Goal: Task Accomplishment & Management: Complete application form

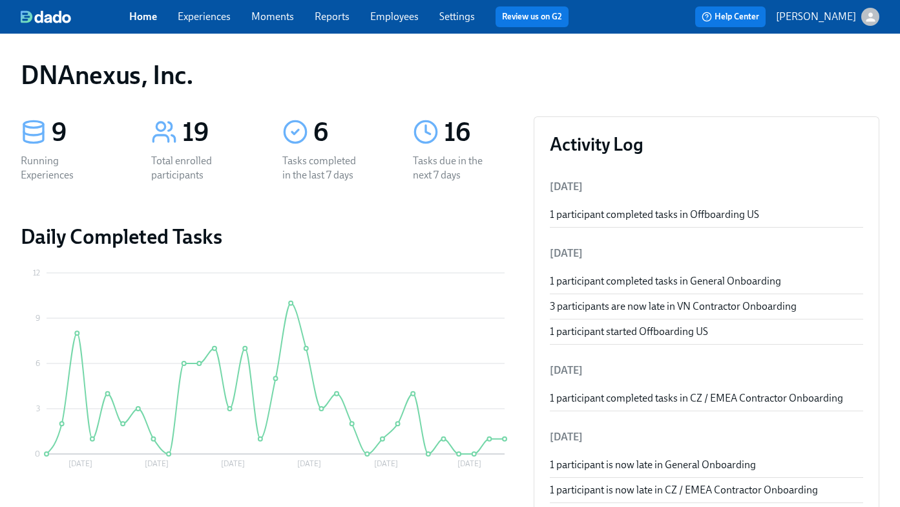
click at [209, 14] on link "Experiences" at bounding box center [204, 16] width 53 height 12
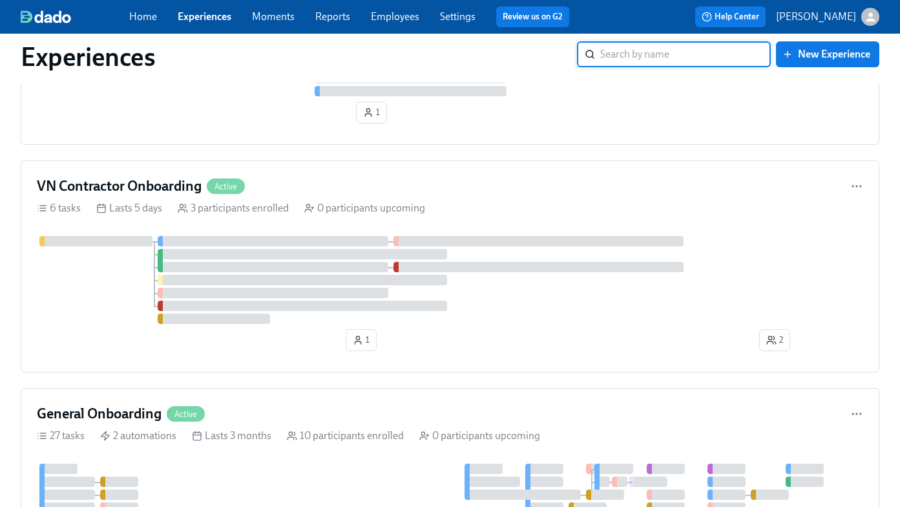
scroll to position [670, 0]
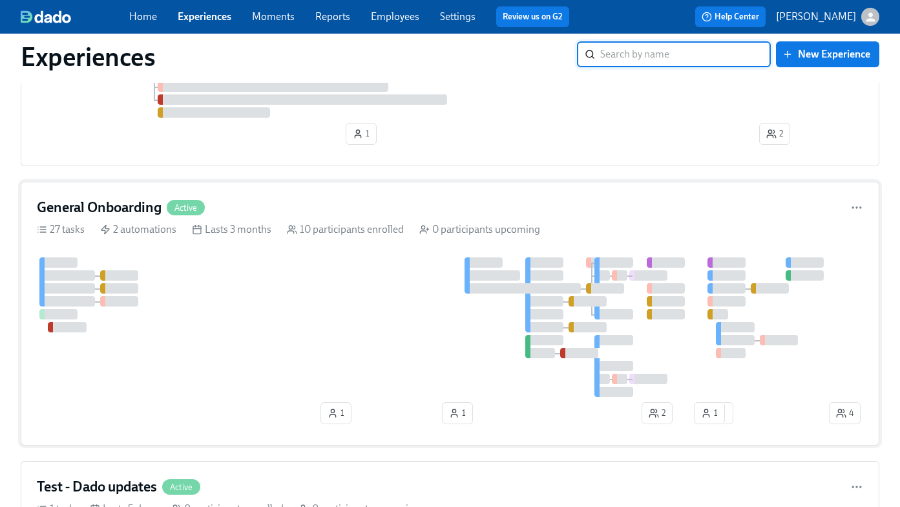
click at [275, 288] on div at bounding box center [432, 327] width 790 height 140
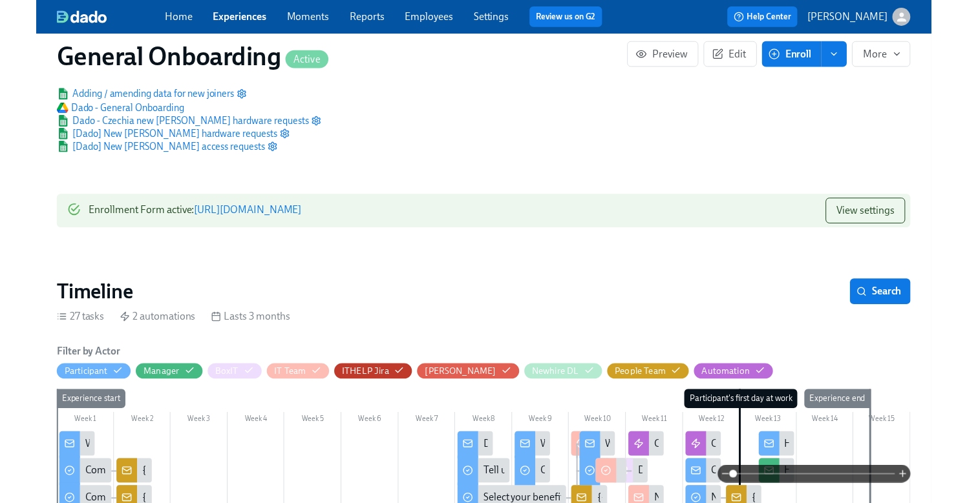
scroll to position [94, 0]
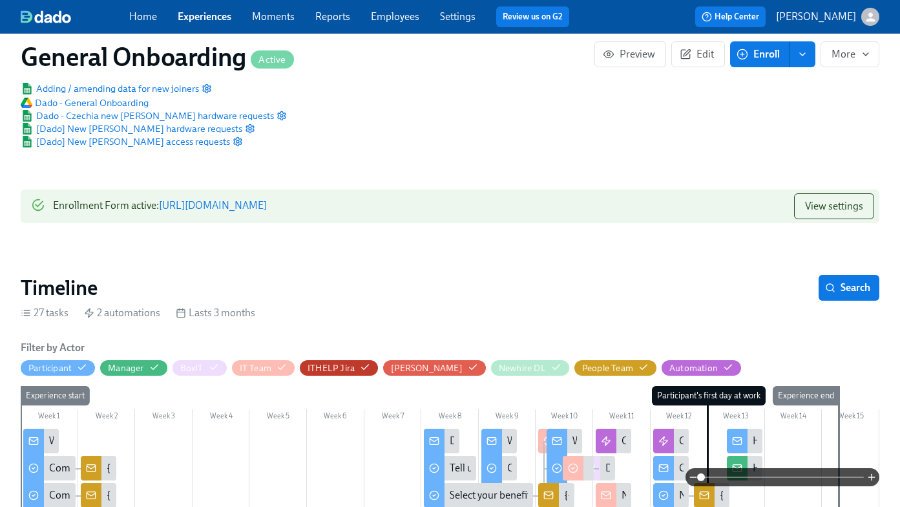
click at [267, 207] on link "https://my.dadohr.com/enrollmentForms/FfWGd5ofBNpVC0oypAi5SXcktKCCp" at bounding box center [213, 205] width 108 height 12
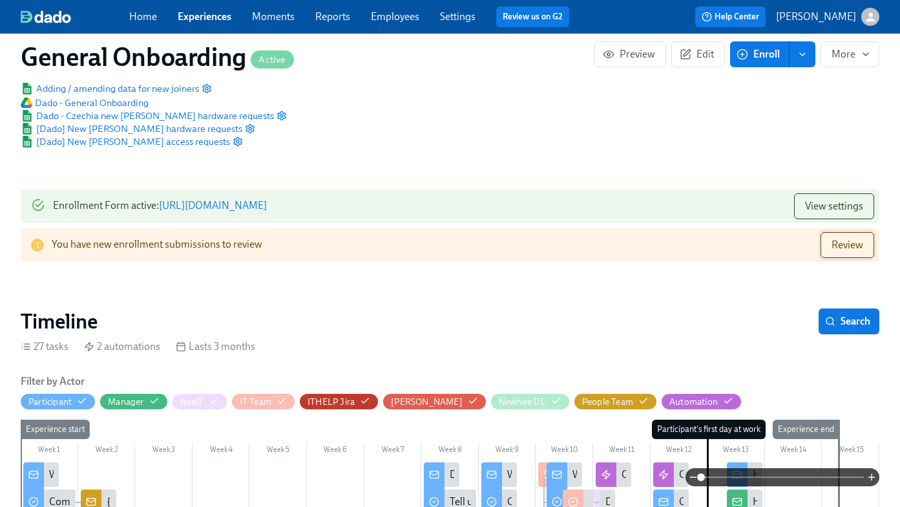
click at [835, 243] on span "Review" at bounding box center [848, 244] width 32 height 13
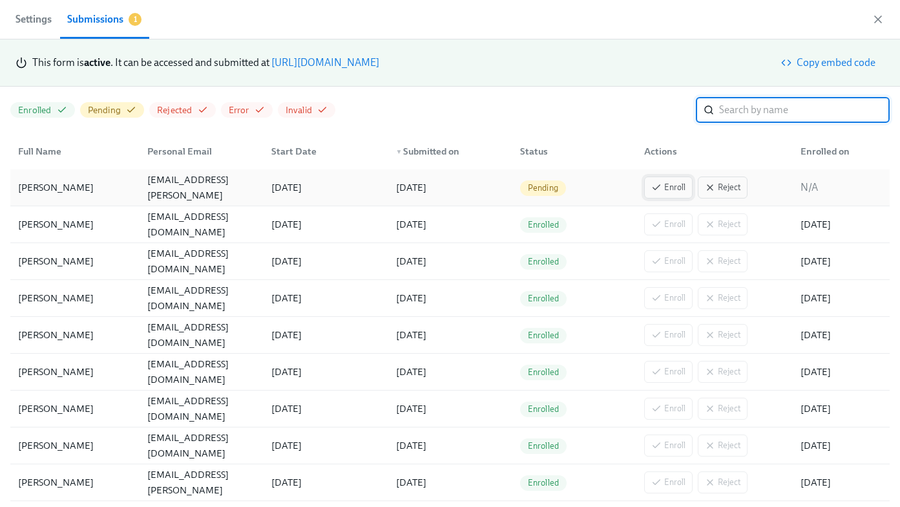
click at [657, 191] on icon "button" at bounding box center [656, 187] width 10 height 10
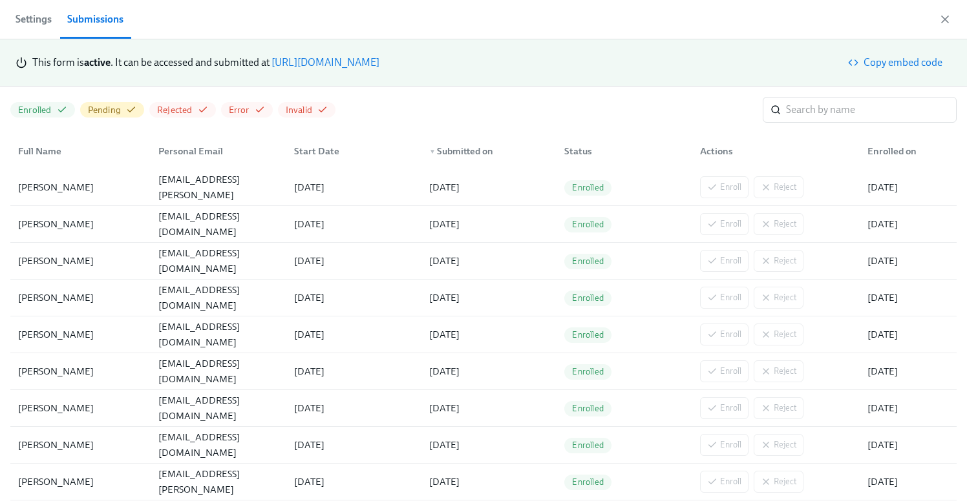
scroll to position [0, 9274]
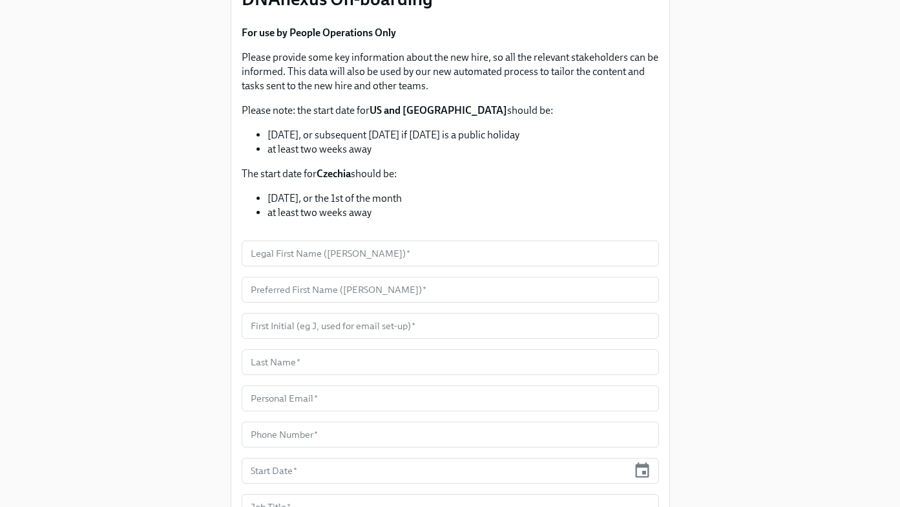
scroll to position [139, 0]
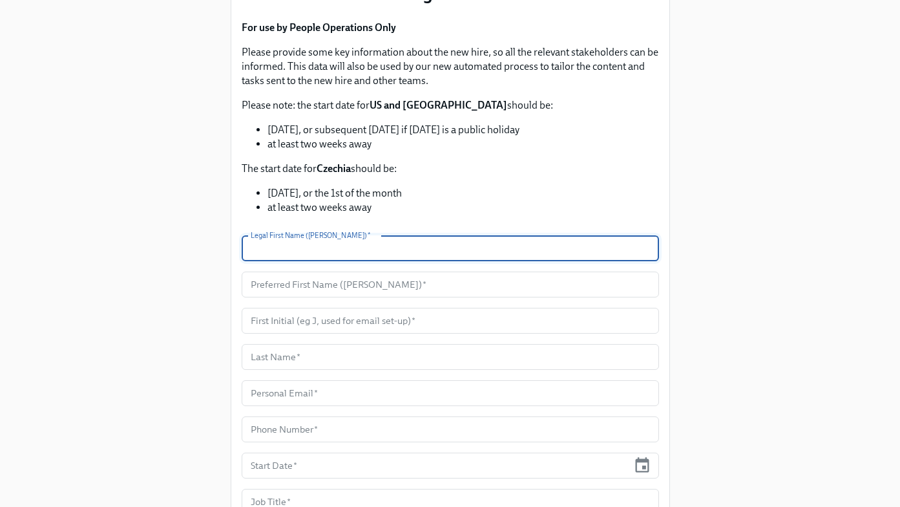
click at [304, 243] on input "text" at bounding box center [450, 248] width 417 height 26
type input "Ben"
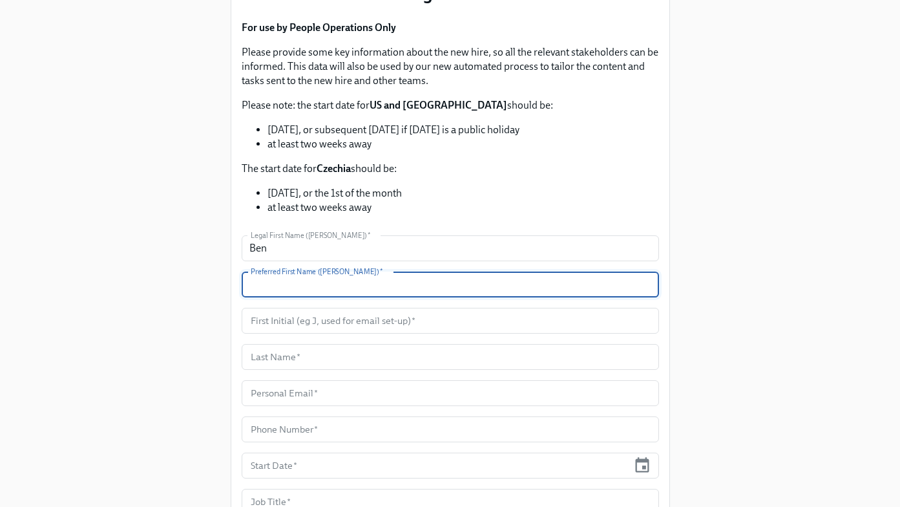
click at [284, 275] on input "text" at bounding box center [450, 284] width 417 height 26
type input "Ben"
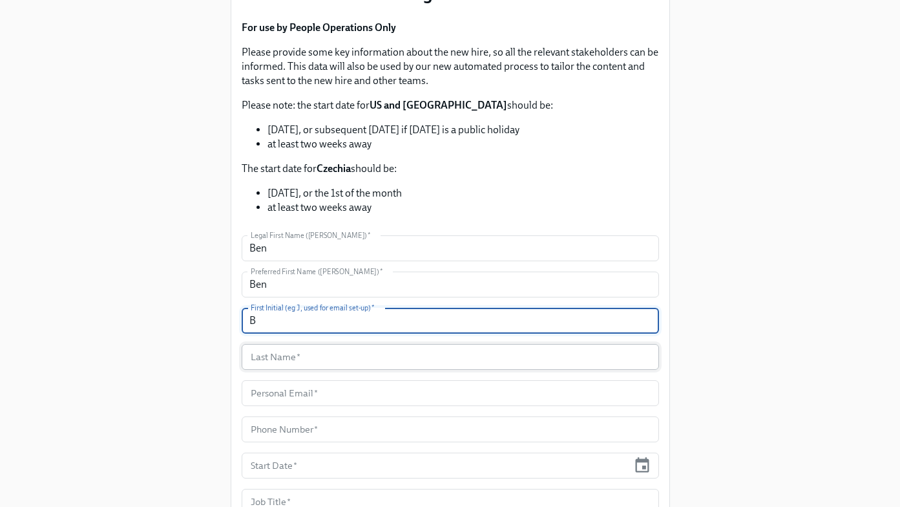
type input "B"
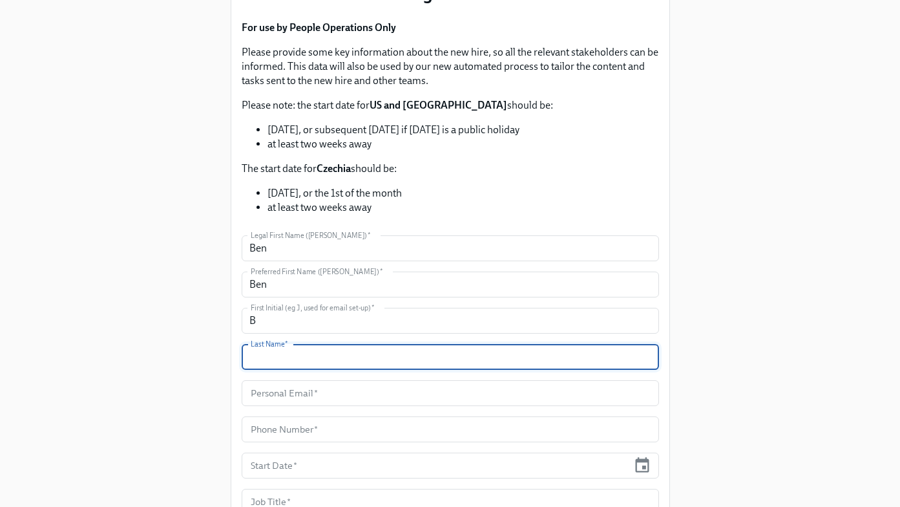
click at [286, 358] on input "text" at bounding box center [450, 357] width 417 height 26
type input "[PERSON_NAME]"
click at [290, 388] on input "text" at bounding box center [450, 393] width 417 height 26
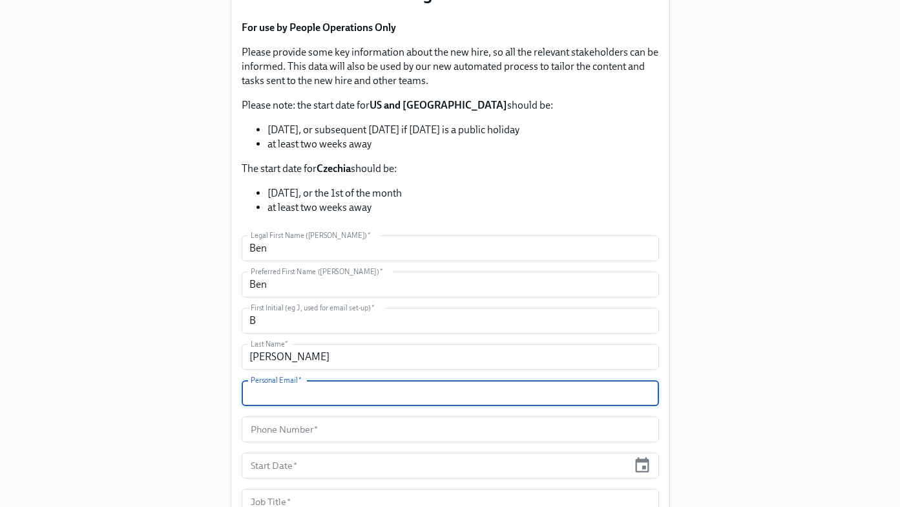
paste input "[PERSON_NAME][EMAIL_ADDRESS][PERSON_NAME][DOMAIN_NAME]"
type input "[PERSON_NAME][EMAIL_ADDRESS][PERSON_NAME][DOMAIN_NAME]"
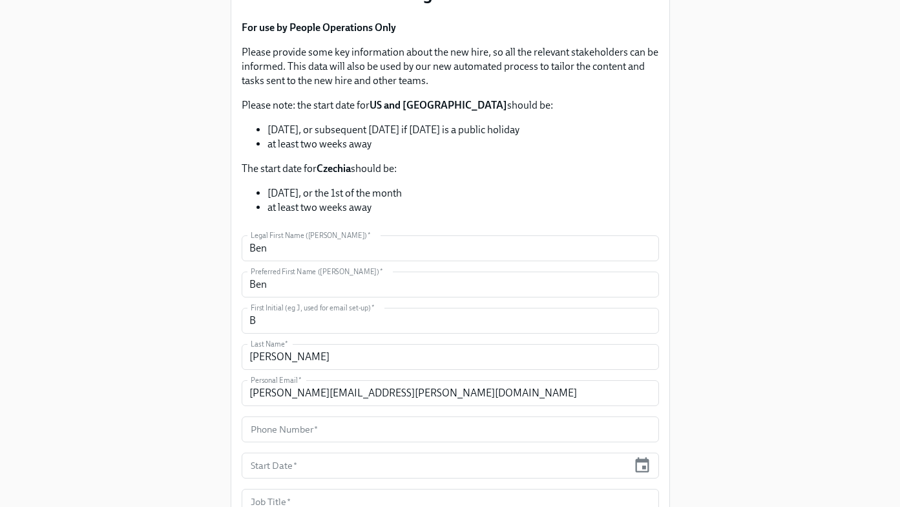
click at [190, 394] on div "Enrollment Form DNAnexus On-boarding For use by People Operations Only Please p…" at bounding box center [450, 379] width 859 height 1036
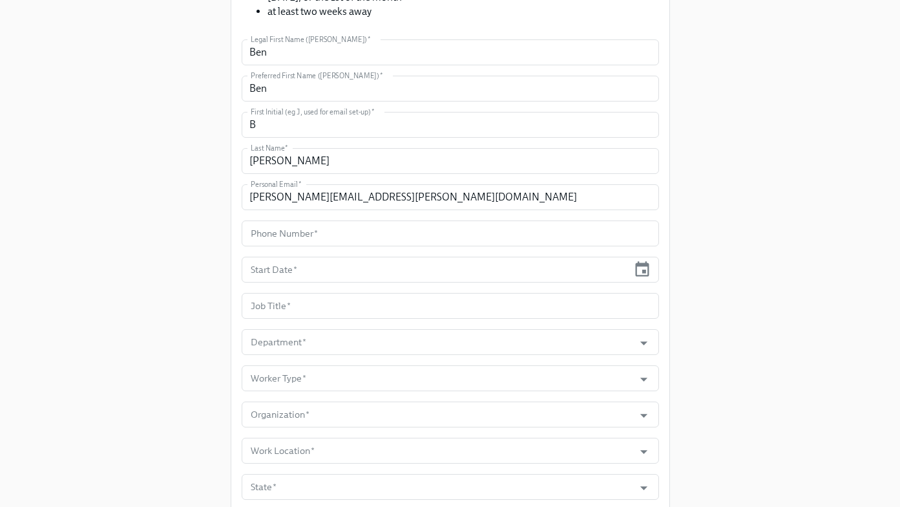
scroll to position [335, 0]
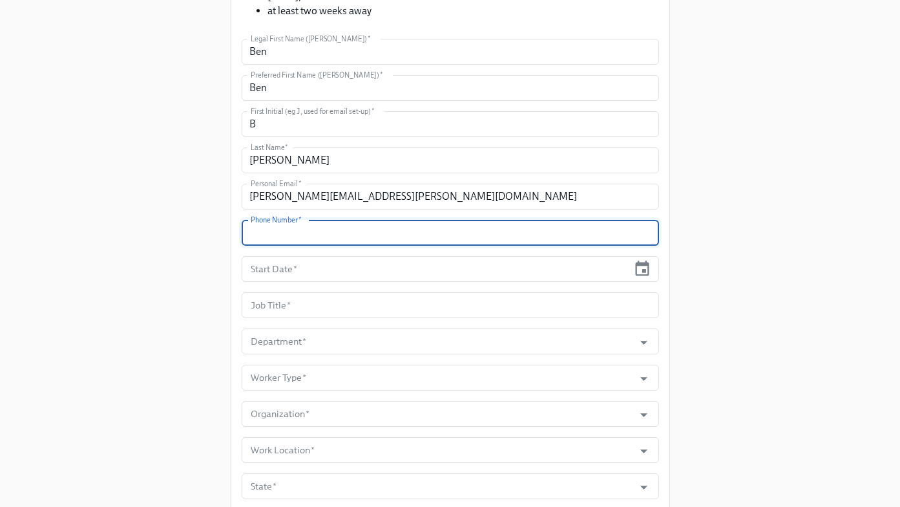
click at [289, 235] on input "text" at bounding box center [450, 233] width 417 height 26
paste input "(8 1 6)-2 6 0 -2 9 4 2"
type input "(8 1 6)-2 6 0 -2 9 4 2"
click at [782, 168] on div "Enrollment Form DNAnexus On-boarding For use by People Operations Only Please p…" at bounding box center [450, 183] width 859 height 1036
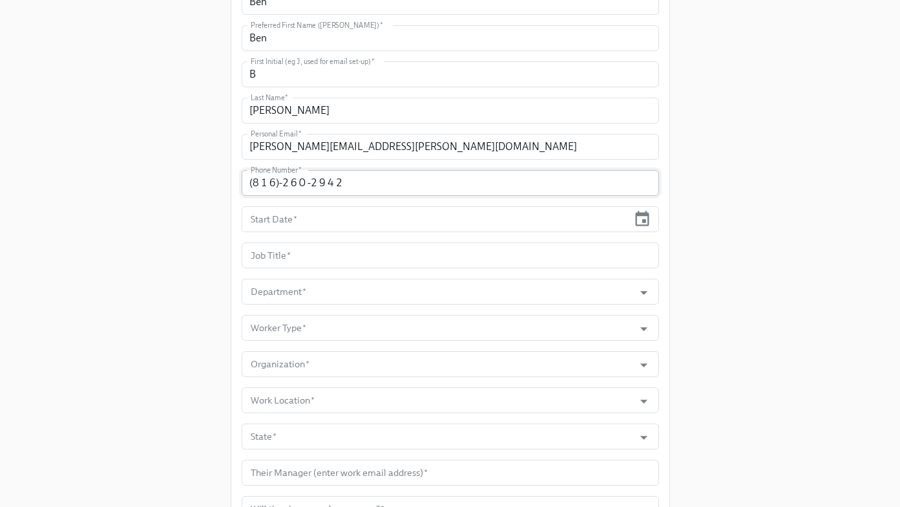
scroll to position [393, 0]
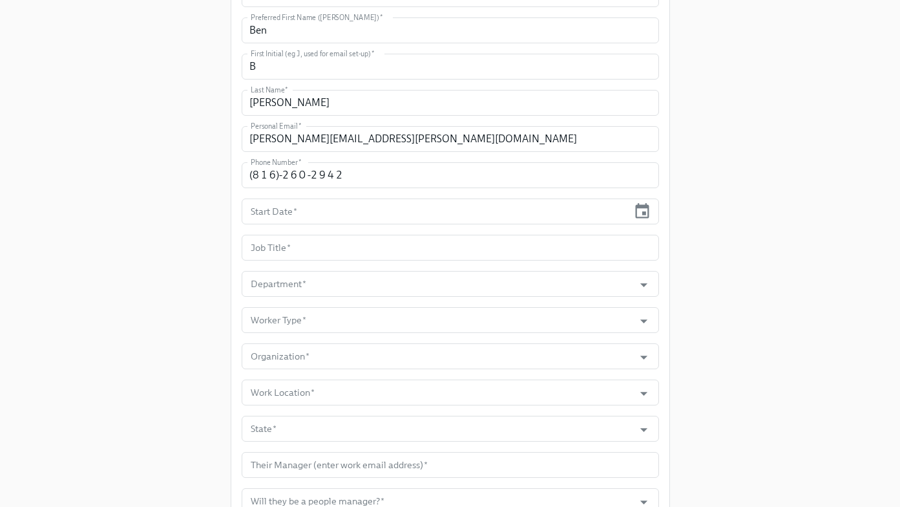
click at [658, 216] on div "Enrollment Form DNAnexus On-boarding For use by People Operations Only Please p…" at bounding box center [450, 136] width 438 height 994
click at [640, 216] on icon "button" at bounding box center [641, 210] width 17 height 17
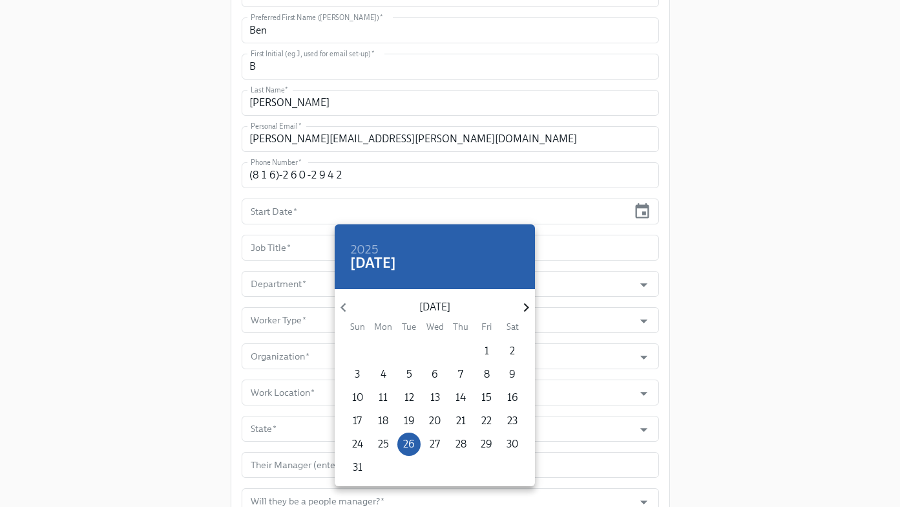
click at [523, 304] on icon "button" at bounding box center [526, 307] width 17 height 17
click at [386, 372] on span "8" at bounding box center [383, 374] width 23 height 14
type input "[DATE]"
click at [268, 244] on div at bounding box center [450, 253] width 900 height 507
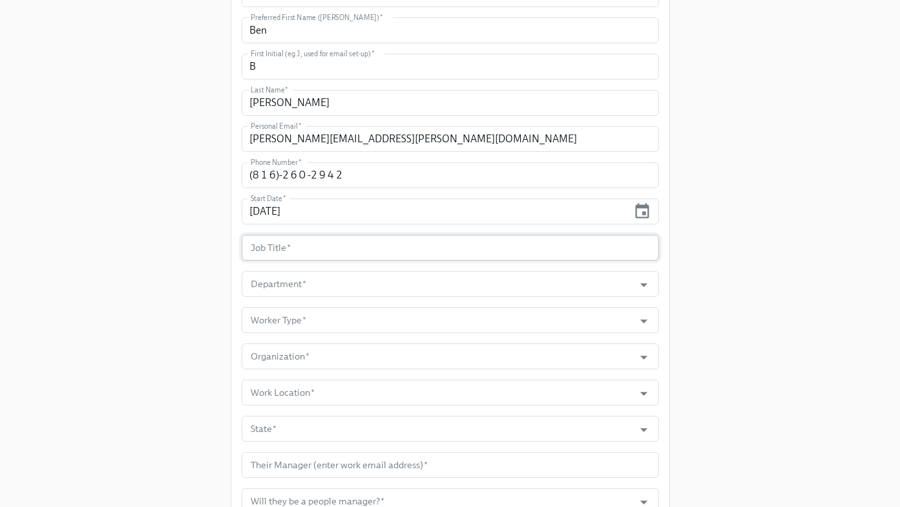
click at [277, 244] on input "text" at bounding box center [450, 248] width 417 height 26
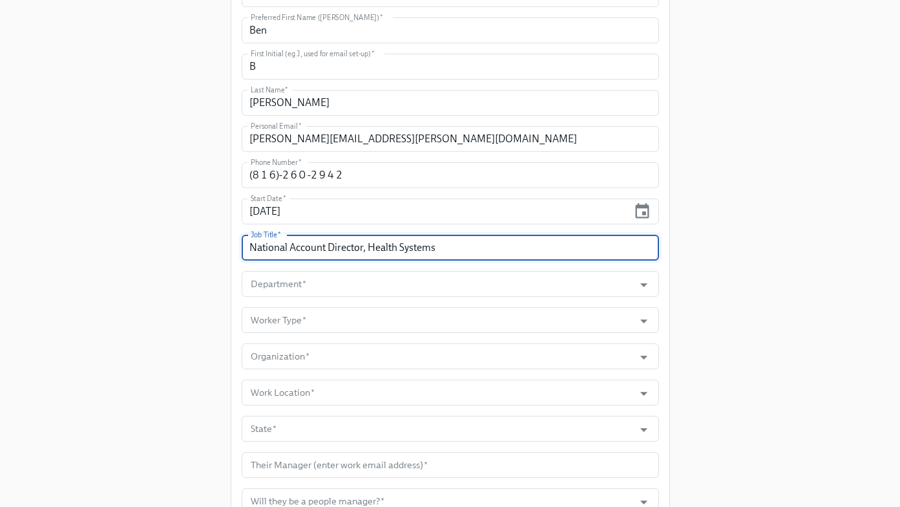
type input "National Account Director, Health Systems"
click at [275, 299] on form "Legal First Name ([PERSON_NAME])   * [PERSON_NAME] Legal First Name ([PERSON_NA…" at bounding box center [450, 301] width 417 height 641
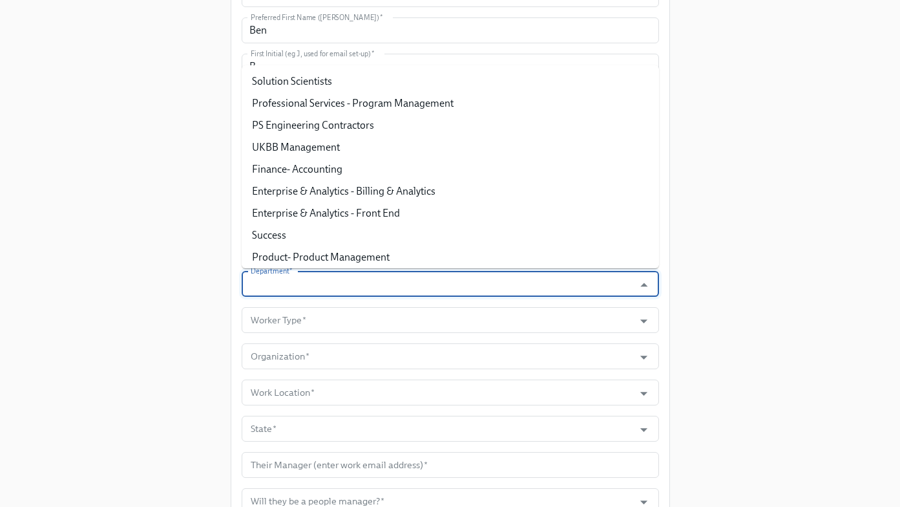
click at [286, 295] on input "Department   *" at bounding box center [438, 284] width 380 height 26
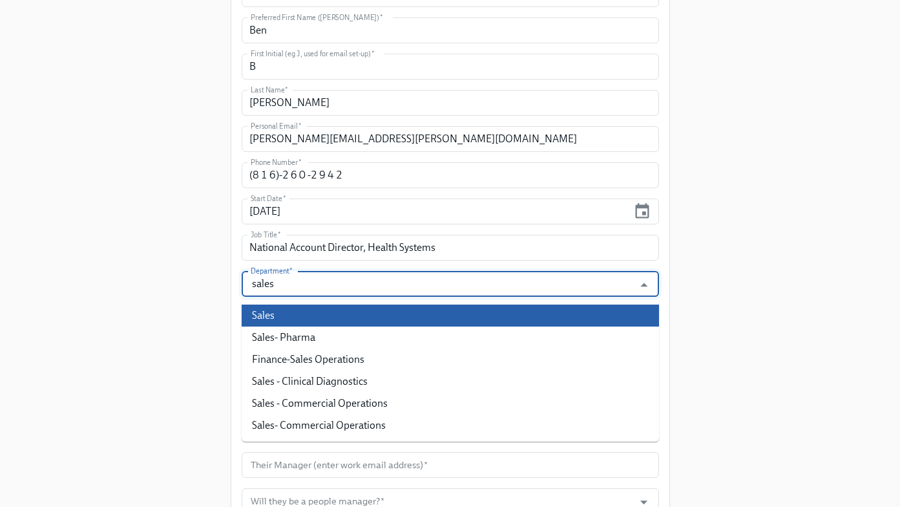
click at [291, 318] on li "Sales" at bounding box center [450, 315] width 417 height 22
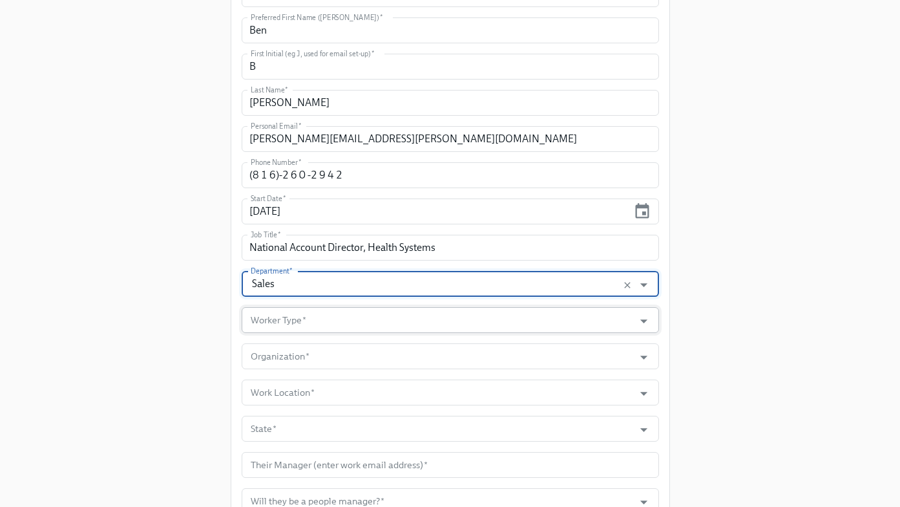
type input "Sales"
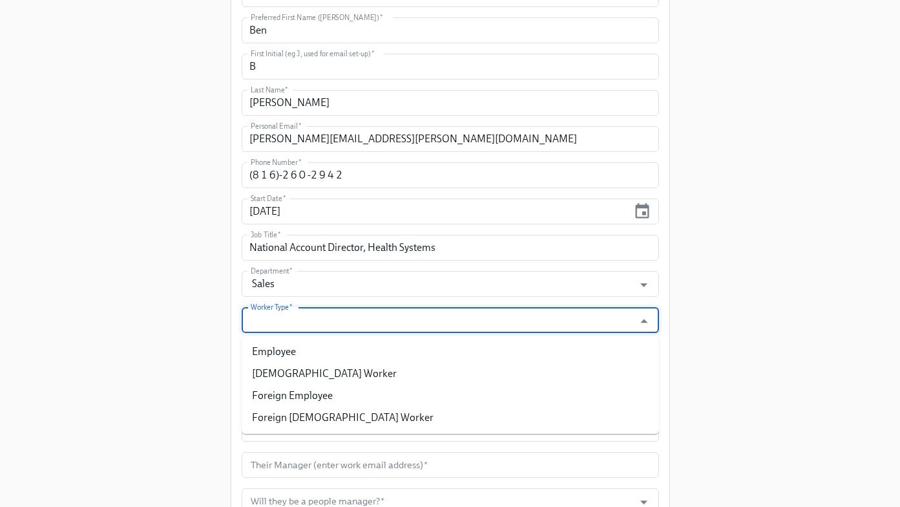
click at [325, 320] on input "Worker Type   *" at bounding box center [438, 320] width 380 height 26
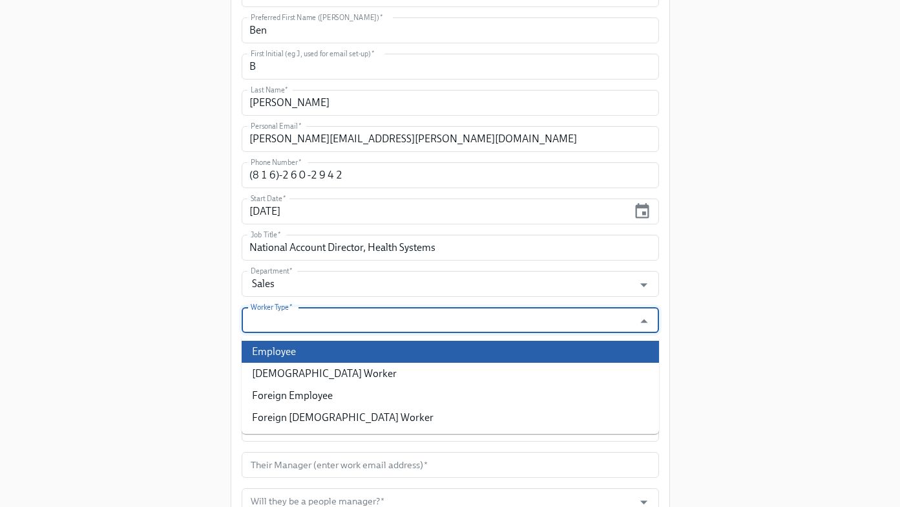
click at [311, 353] on li "Employee" at bounding box center [450, 352] width 417 height 22
type input "Employee"
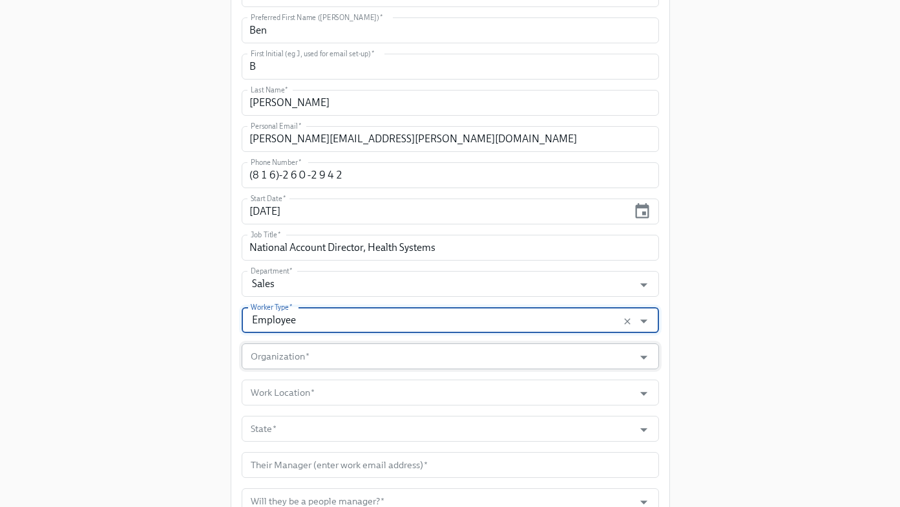
click at [300, 351] on input "Organization   *" at bounding box center [438, 356] width 380 height 26
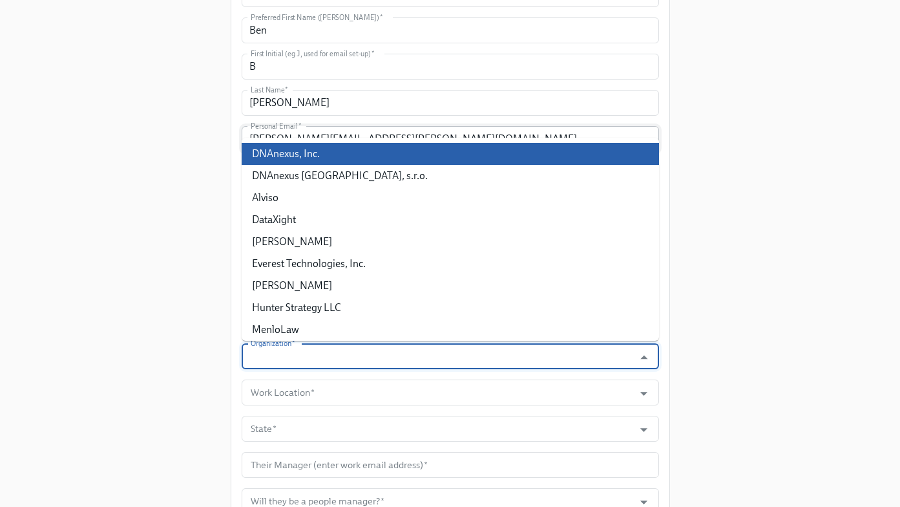
click at [320, 151] on li "DNAnexus, Inc." at bounding box center [450, 154] width 417 height 22
type input "DNAnexus, Inc."
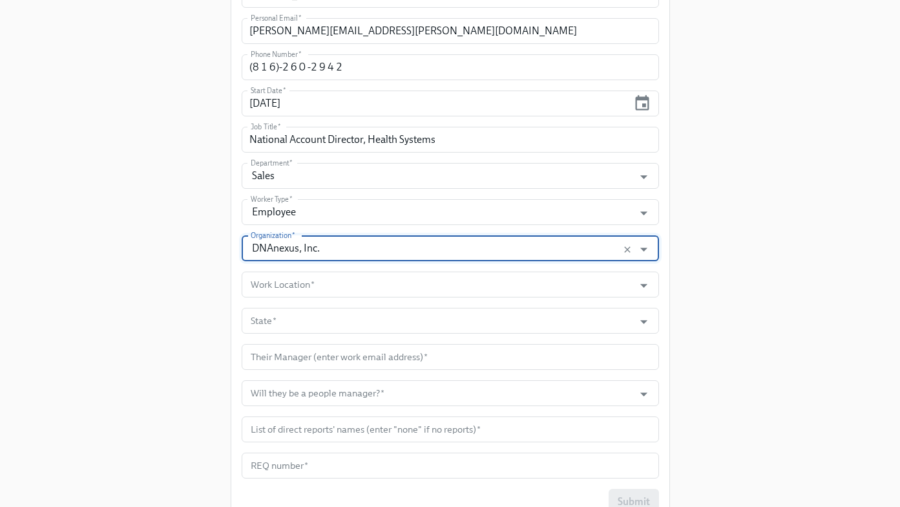
scroll to position [514, 0]
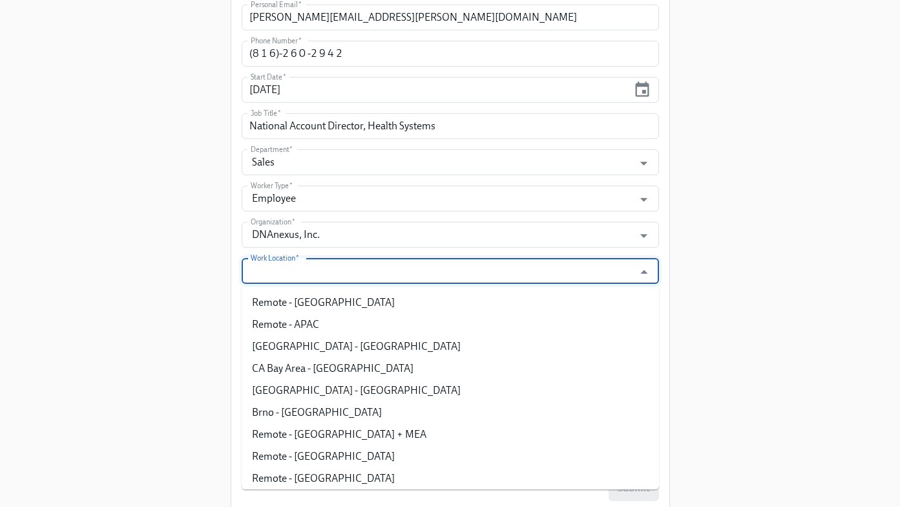
click at [306, 275] on input "Work Location   *" at bounding box center [438, 271] width 380 height 26
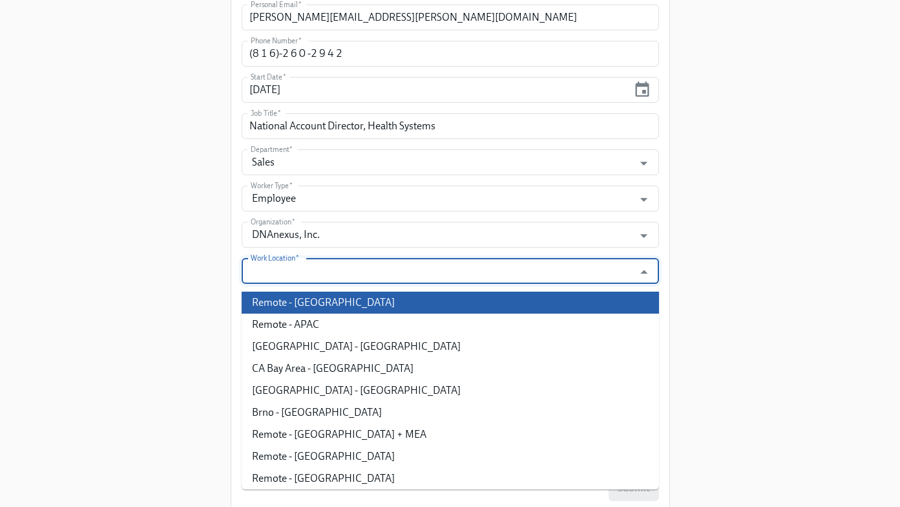
click at [306, 305] on li "Remote - [GEOGRAPHIC_DATA]" at bounding box center [450, 302] width 417 height 22
type input "Remote - [GEOGRAPHIC_DATA]"
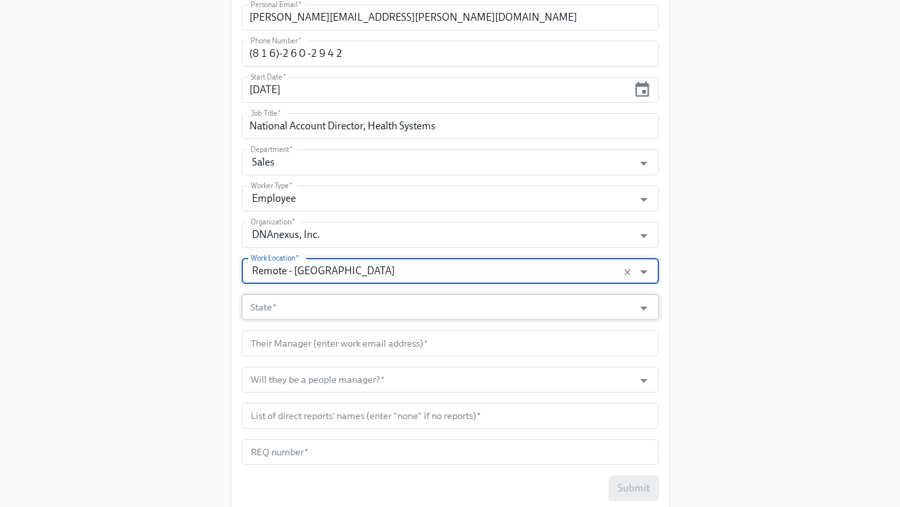
click at [283, 309] on input "State   *" at bounding box center [438, 307] width 380 height 26
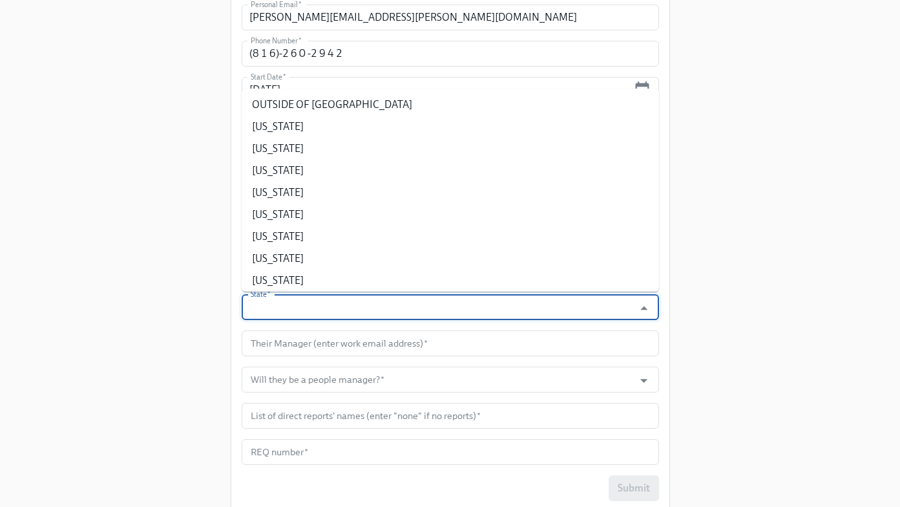
click at [129, 208] on div "Enrollment Form DNAnexus On-boarding For use by People Operations Only Please p…" at bounding box center [450, 4] width 859 height 1036
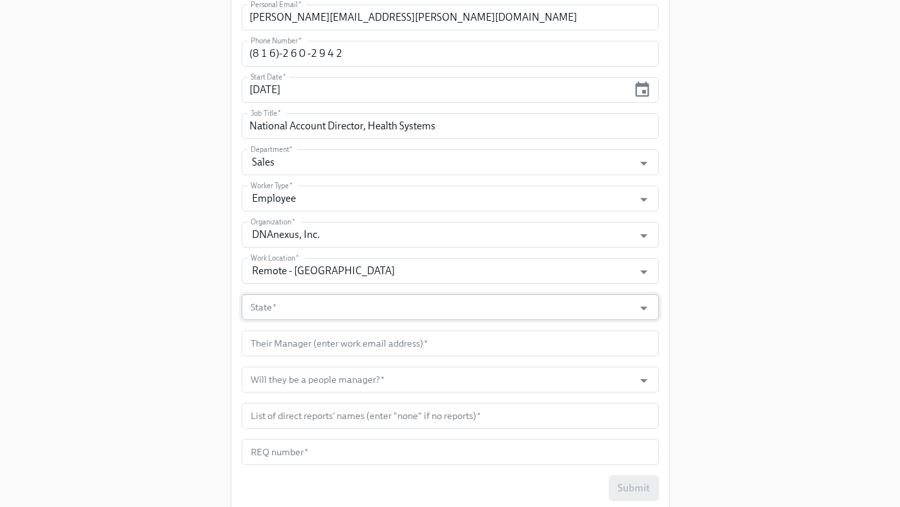
click at [297, 314] on input "State   *" at bounding box center [438, 307] width 380 height 26
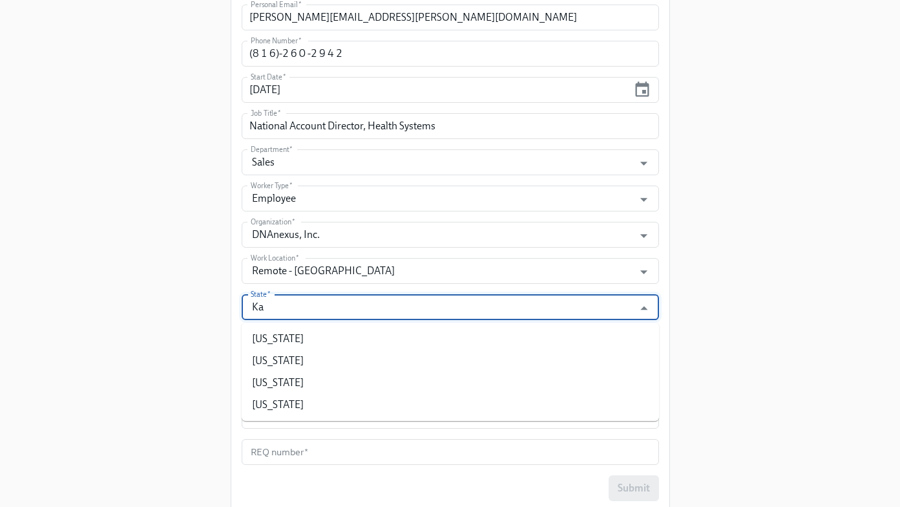
type input "K"
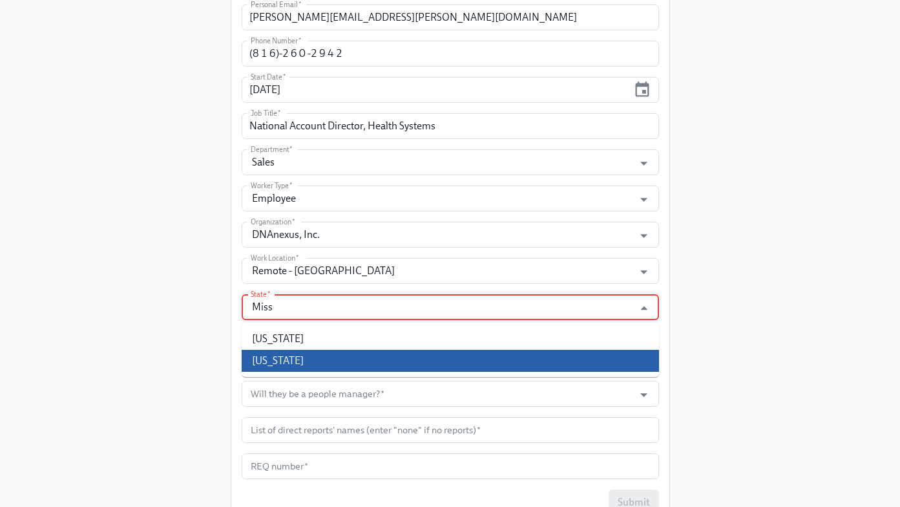
click at [272, 355] on li "[US_STATE]" at bounding box center [450, 361] width 417 height 22
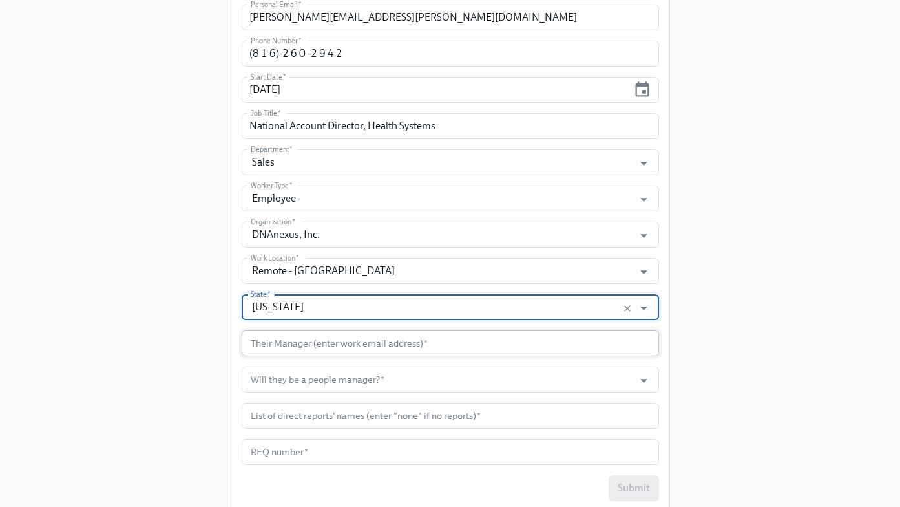
type input "[US_STATE]"
click at [311, 342] on input "text" at bounding box center [450, 343] width 417 height 26
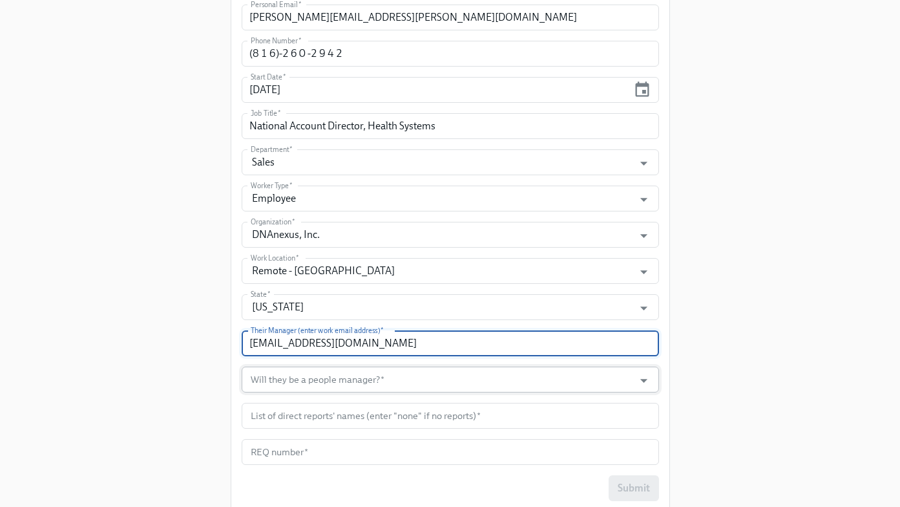
type input "[EMAIL_ADDRESS][DOMAIN_NAME]"
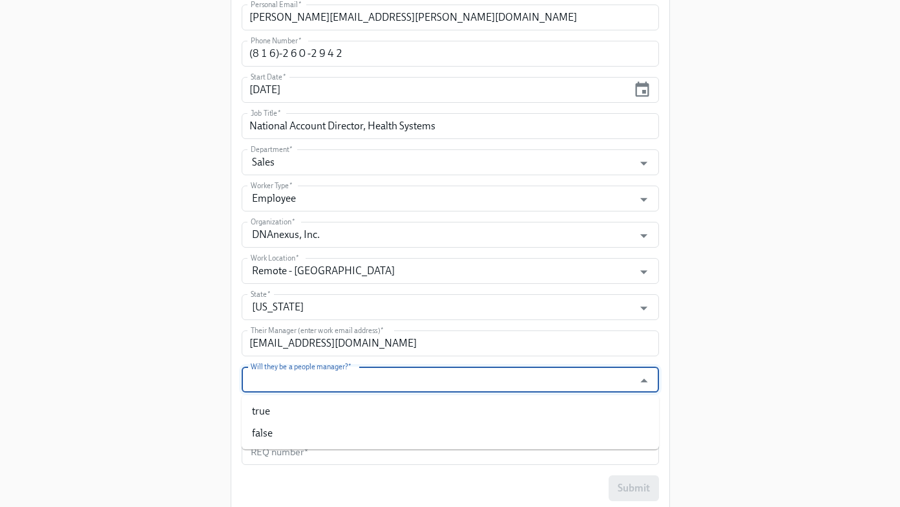
click at [346, 386] on input "Will they be a people manager?   *" at bounding box center [438, 379] width 380 height 26
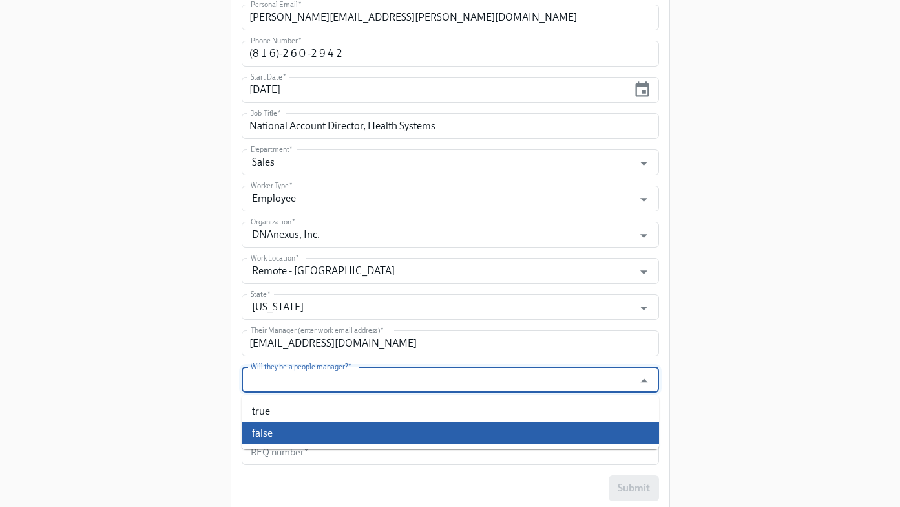
click at [310, 432] on li "false" at bounding box center [450, 433] width 417 height 22
type input "false"
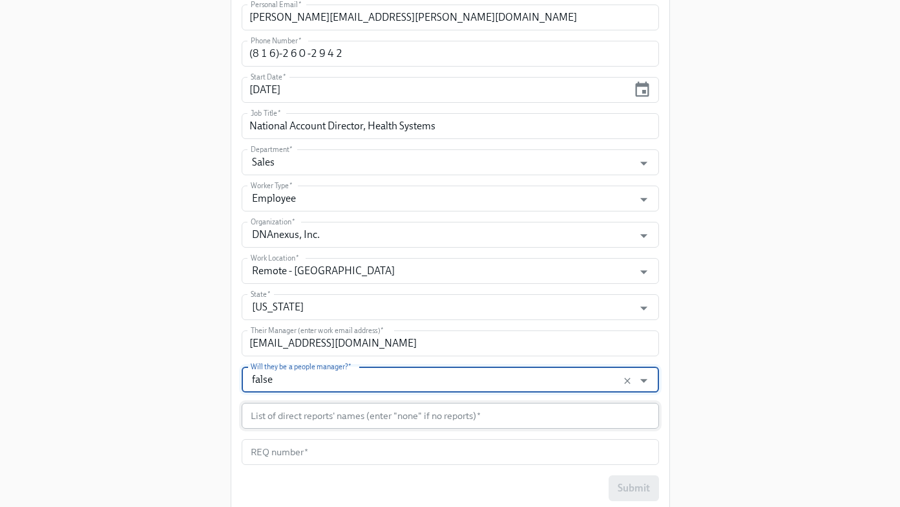
click at [291, 417] on input "text" at bounding box center [450, 416] width 417 height 26
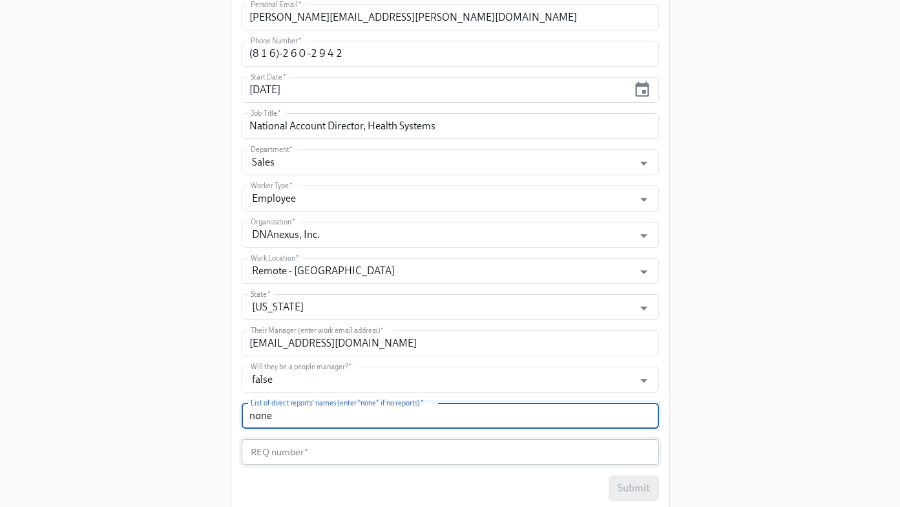
type input "none"
click at [298, 444] on input "text" at bounding box center [450, 452] width 417 height 26
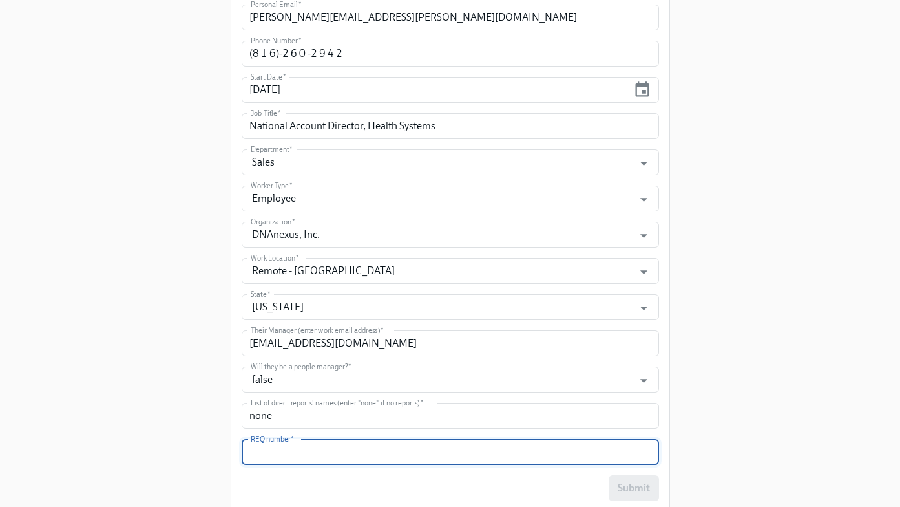
scroll to position [561, 0]
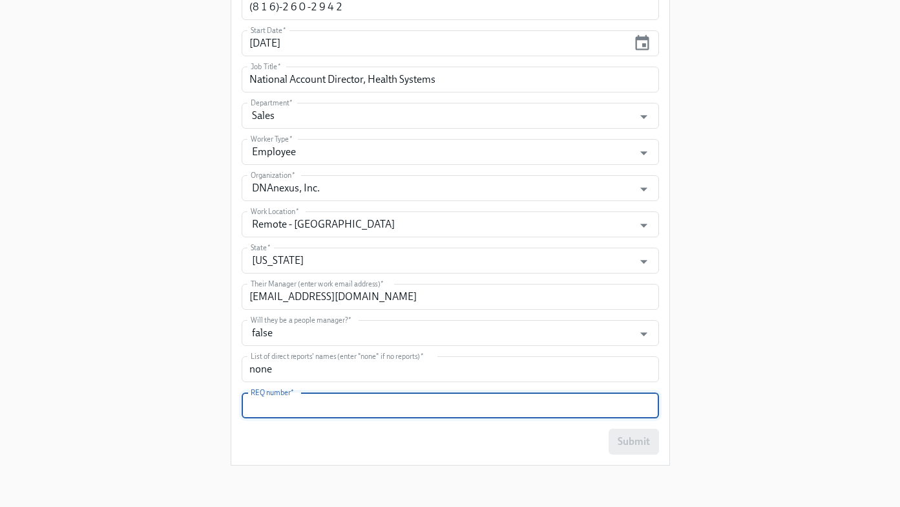
click at [311, 401] on input "text" at bounding box center [450, 405] width 417 height 26
paste input "2025-030-B25"
type input "2025-030-B25"
click at [635, 439] on span "Submit" at bounding box center [634, 441] width 32 height 13
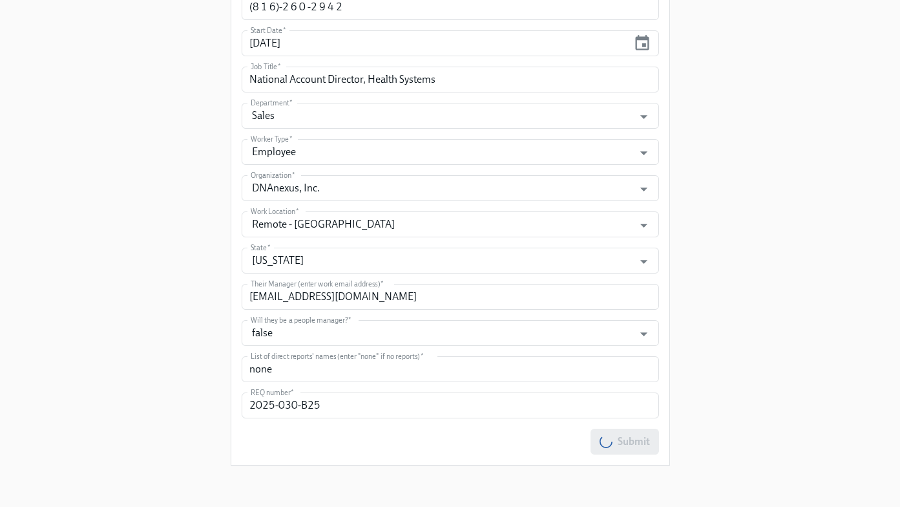
scroll to position [0, 0]
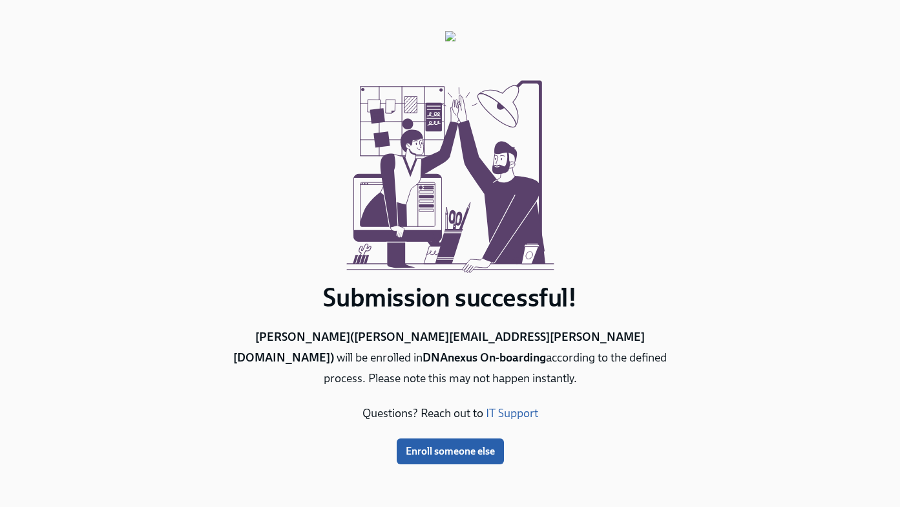
drag, startPoint x: 370, startPoint y: 326, endPoint x: 319, endPoint y: 117, distance: 214.9
click at [319, 120] on div "Submission successful! [PERSON_NAME] ( [PERSON_NAME][EMAIL_ADDRESS][PERSON_NAME…" at bounding box center [450, 247] width 439 height 433
